Goal: Task Accomplishment & Management: Use online tool/utility

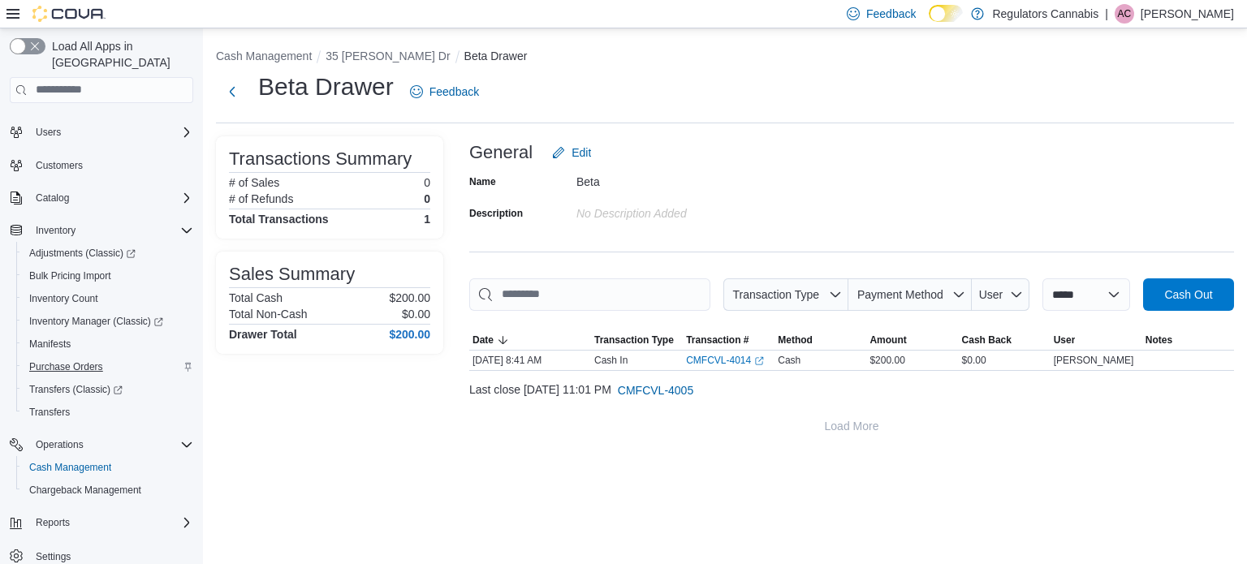
scroll to position [26, 0]
click at [62, 515] on span "Reports" at bounding box center [53, 521] width 34 height 13
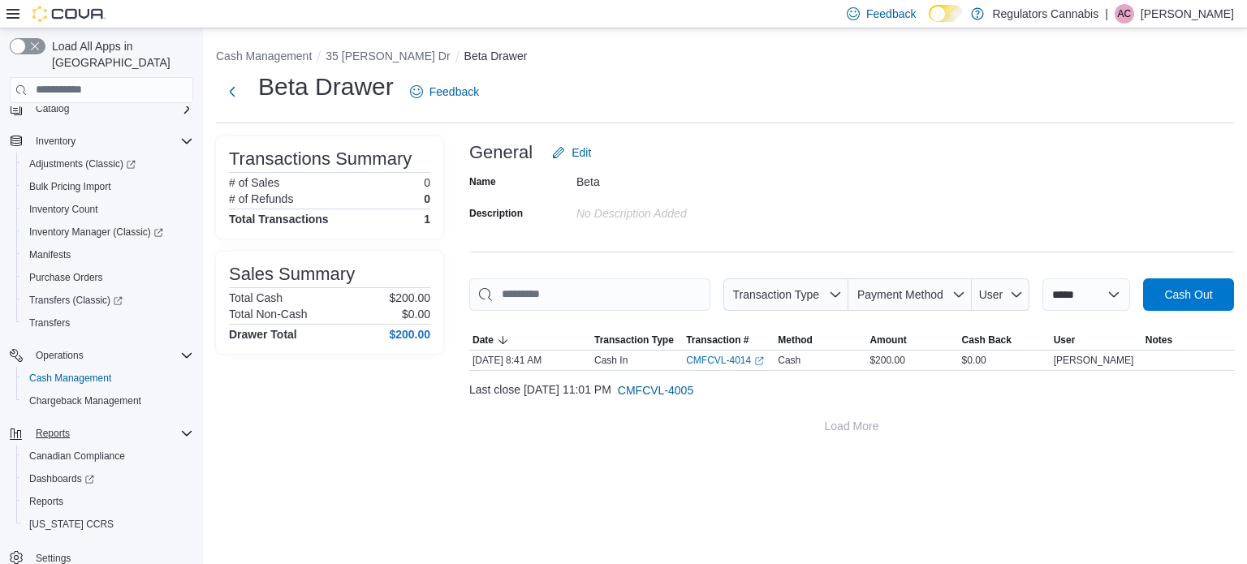
scroll to position [117, 0]
click at [51, 493] on span "Reports" at bounding box center [46, 499] width 34 height 13
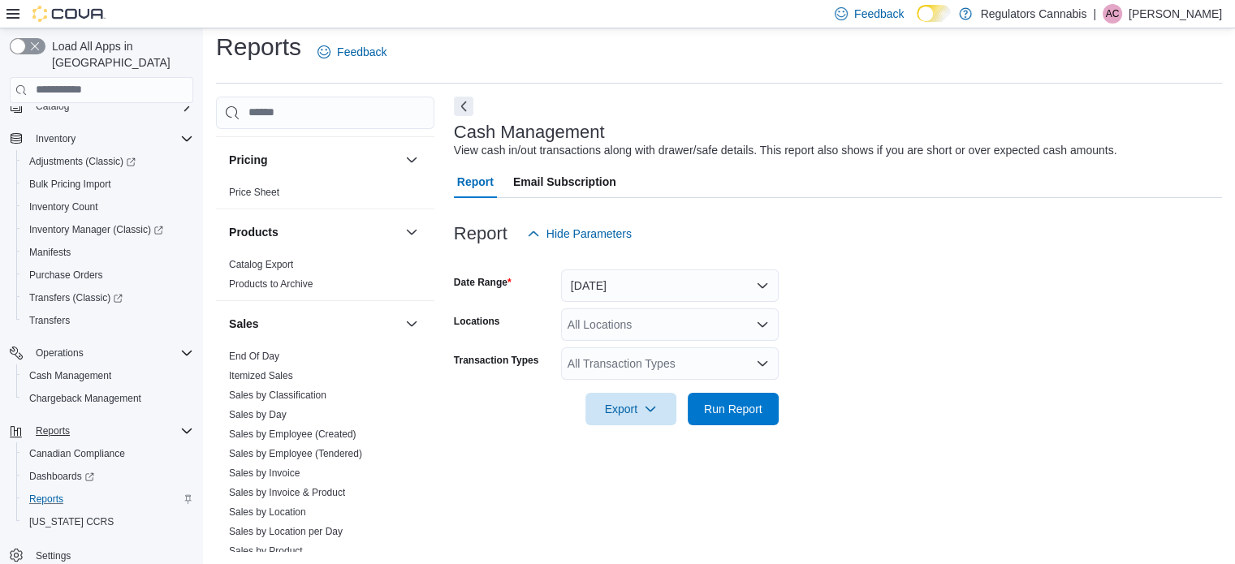
scroll to position [1218, 0]
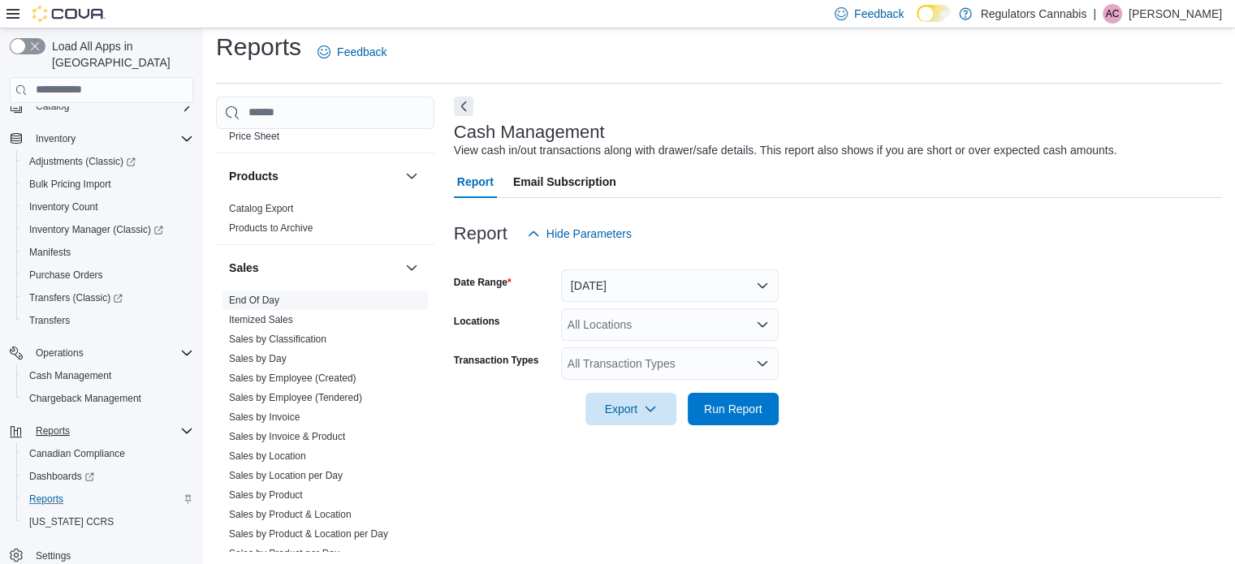
click at [266, 295] on link "End Of Day" at bounding box center [254, 300] width 50 height 11
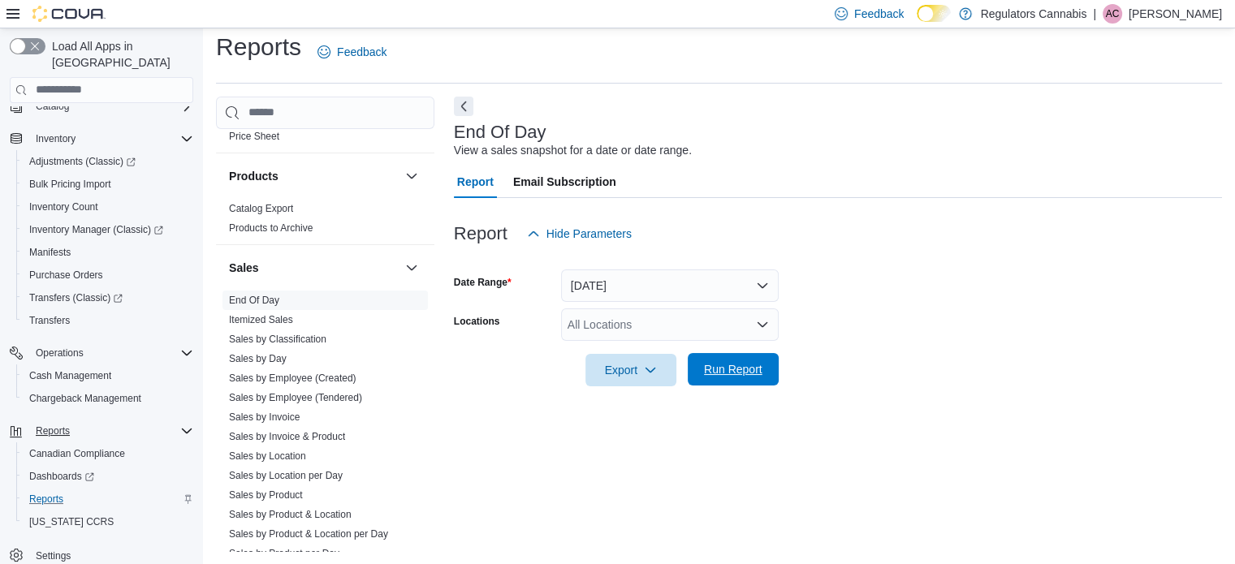
click at [736, 367] on span "Run Report" at bounding box center [733, 369] width 58 height 16
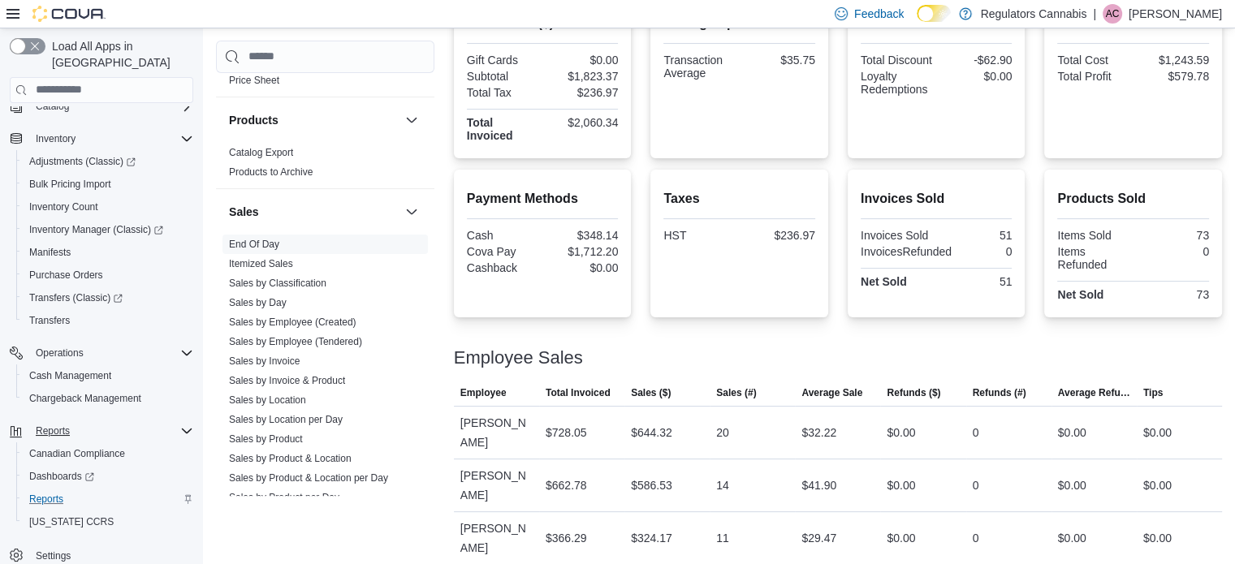
scroll to position [448, 0]
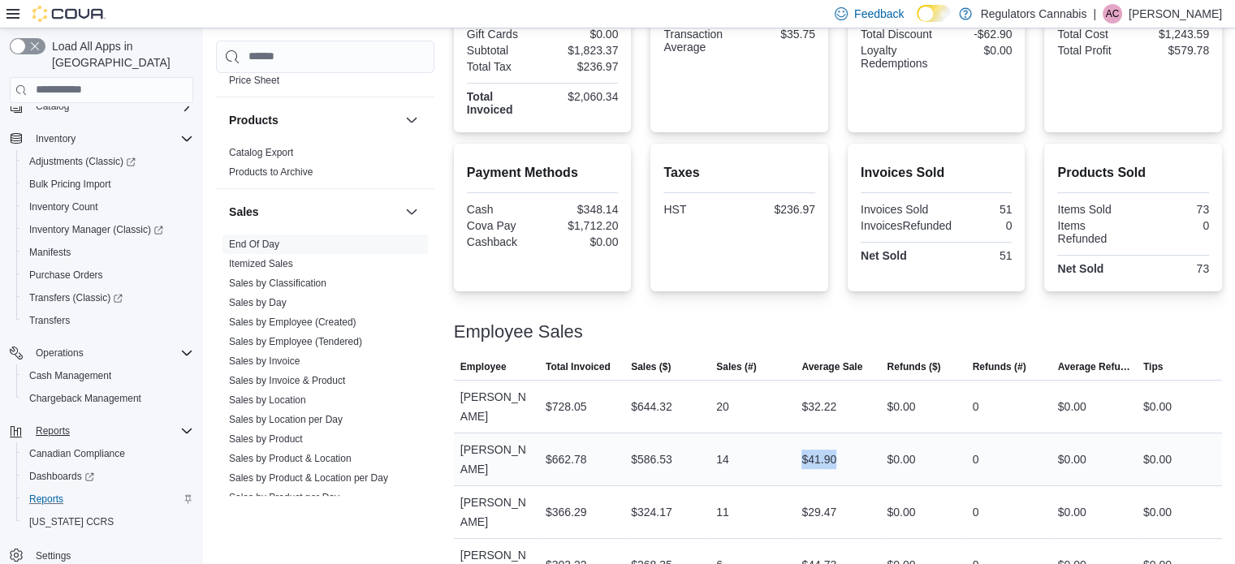
drag, startPoint x: 855, startPoint y: 438, endPoint x: 766, endPoint y: 449, distance: 89.1
click at [766, 449] on tr "Employee [PERSON_NAME] Total Invoiced $662.78 Sales ($) $586.53 Sales (#) 14 Av…" at bounding box center [838, 459] width 768 height 53
